Goal: Obtain resource: Download file/media

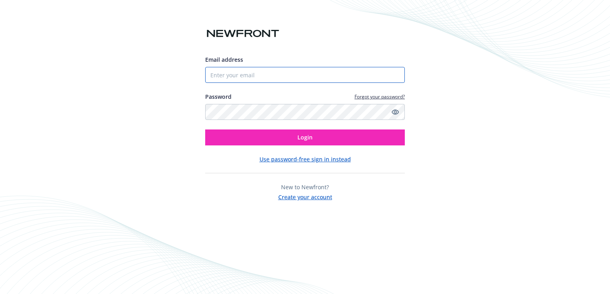
click at [251, 74] on input "Email address" at bounding box center [305, 75] width 200 height 16
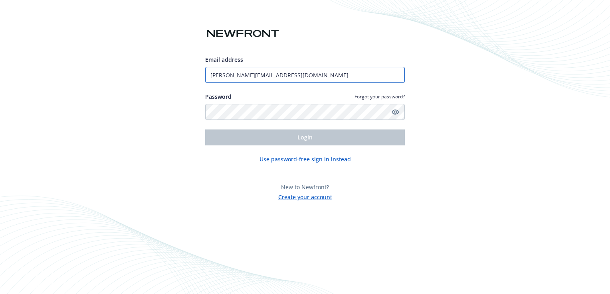
type input "[PERSON_NAME][EMAIL_ADDRESS][DOMAIN_NAME]"
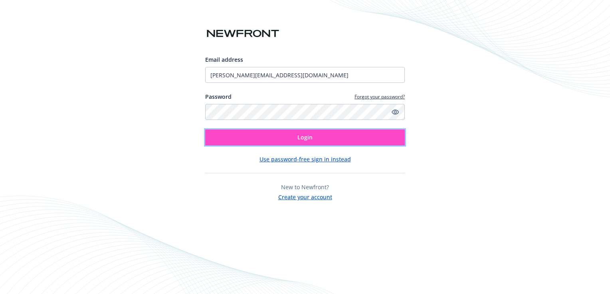
click at [306, 140] on span "Login" at bounding box center [304, 138] width 15 height 8
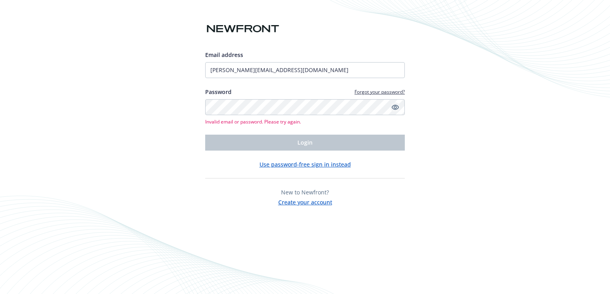
click at [396, 108] on icon "Show password" at bounding box center [394, 107] width 7 height 5
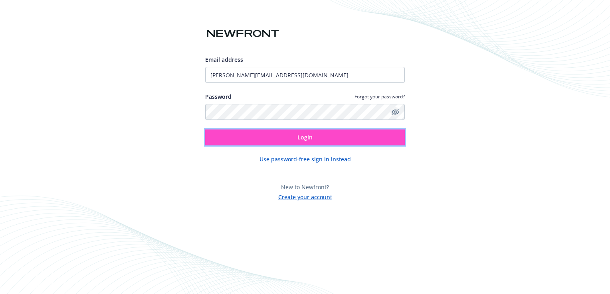
click at [261, 135] on button "Login" at bounding box center [305, 138] width 200 height 16
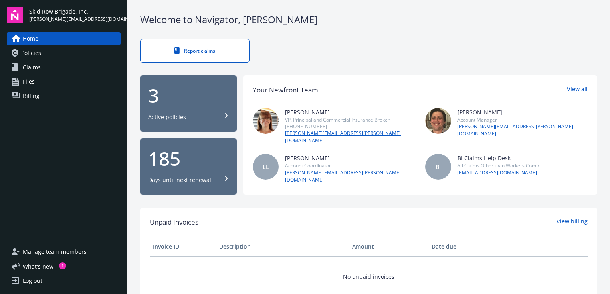
click at [31, 53] on span "Policies" at bounding box center [31, 53] width 20 height 13
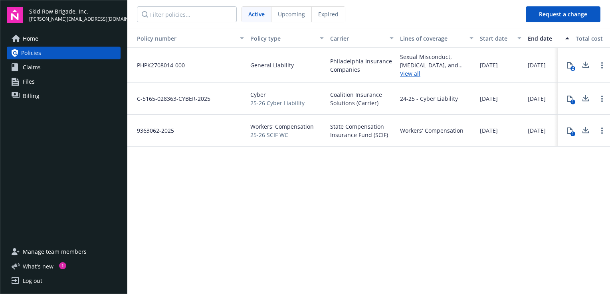
click at [38, 265] on span "What ' s new" at bounding box center [38, 267] width 31 height 8
click at [34, 38] on span "Home" at bounding box center [31, 38] width 16 height 13
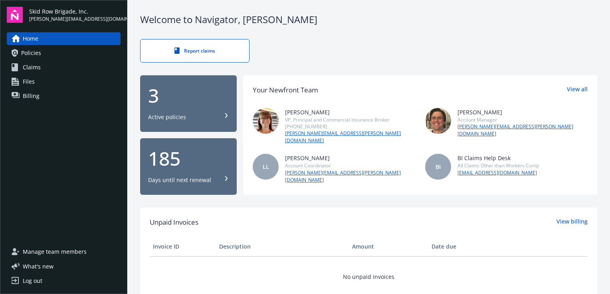
click at [334, 196] on div "Welcome to Navigator , Lynne Report claims 3 Active policies 185 Days until nex…" at bounding box center [368, 293] width 482 height 587
click at [572, 87] on link "View all" at bounding box center [577, 90] width 21 height 10
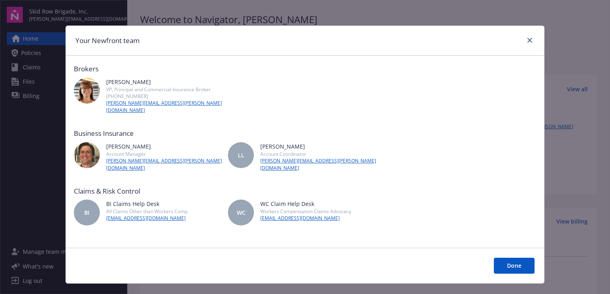
click at [518, 258] on button "Done" at bounding box center [514, 266] width 41 height 16
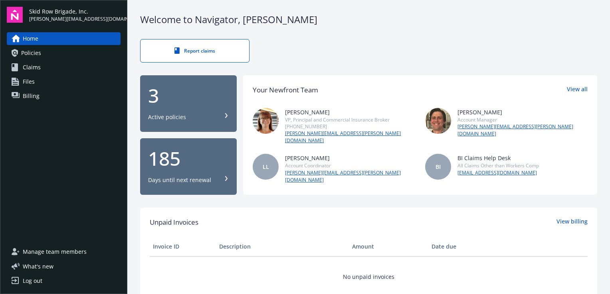
click at [201, 113] on div "Active policies" at bounding box center [188, 117] width 81 height 8
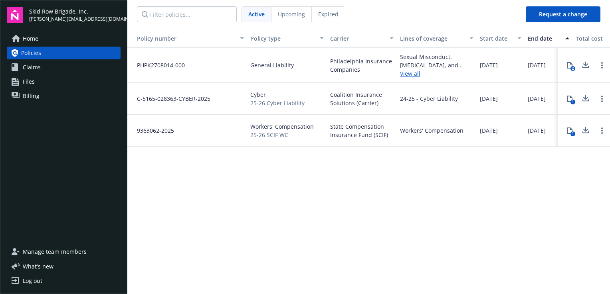
click at [410, 73] on link "View all" at bounding box center [436, 73] width 73 height 8
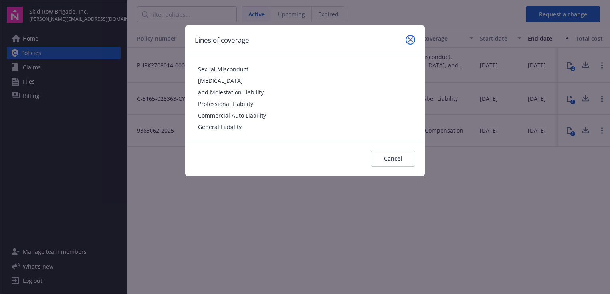
click at [410, 39] on icon "close" at bounding box center [410, 40] width 5 height 5
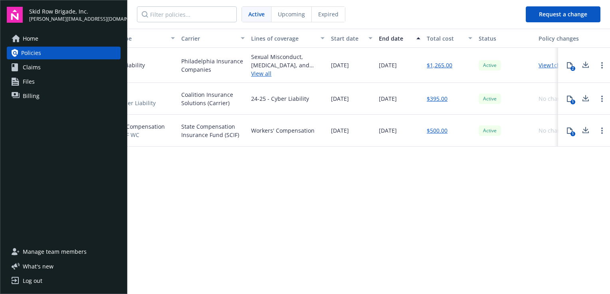
scroll to position [0, 176]
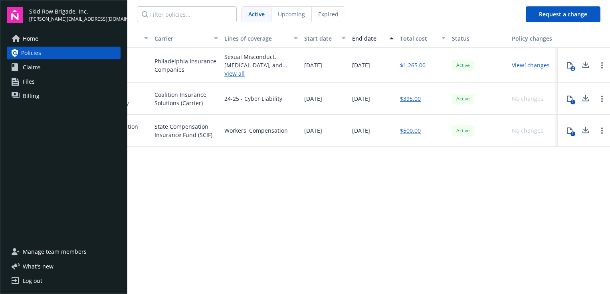
click at [538, 65] on link "View 1 changes" at bounding box center [531, 65] width 38 height 8
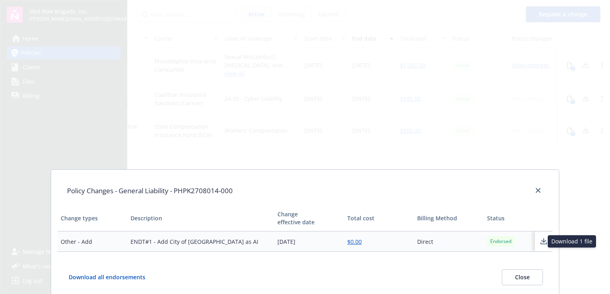
click at [539, 239] on icon at bounding box center [544, 242] width 10 height 10
